Goal: Task Accomplishment & Management: Manage account settings

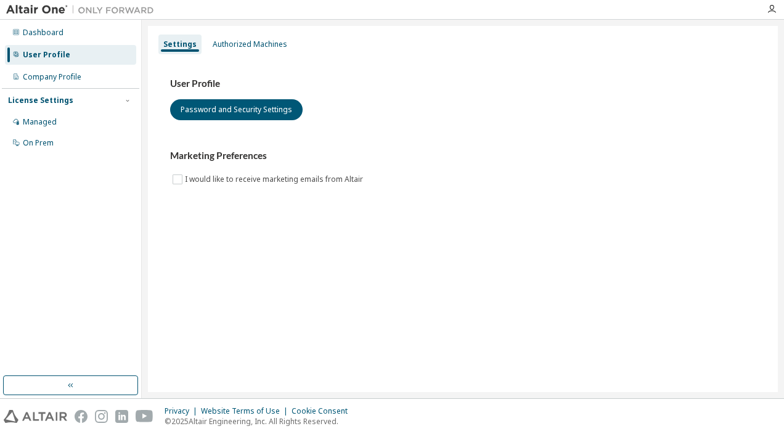
click at [671, 395] on div "Settings Authorized Machines User Profile Password and Security Settings Market…" at bounding box center [463, 209] width 642 height 378
click at [278, 41] on div "Authorized Machines" at bounding box center [250, 44] width 75 height 10
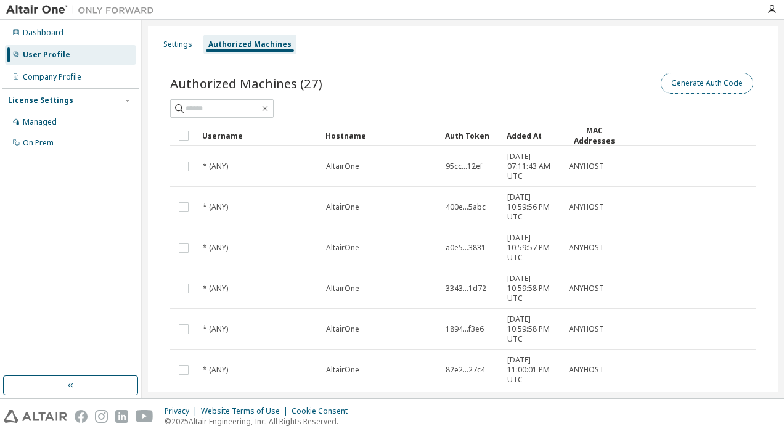
click at [688, 81] on button "Generate Auth Code" at bounding box center [707, 83] width 92 height 21
